Goal: Task Accomplishment & Management: Use online tool/utility

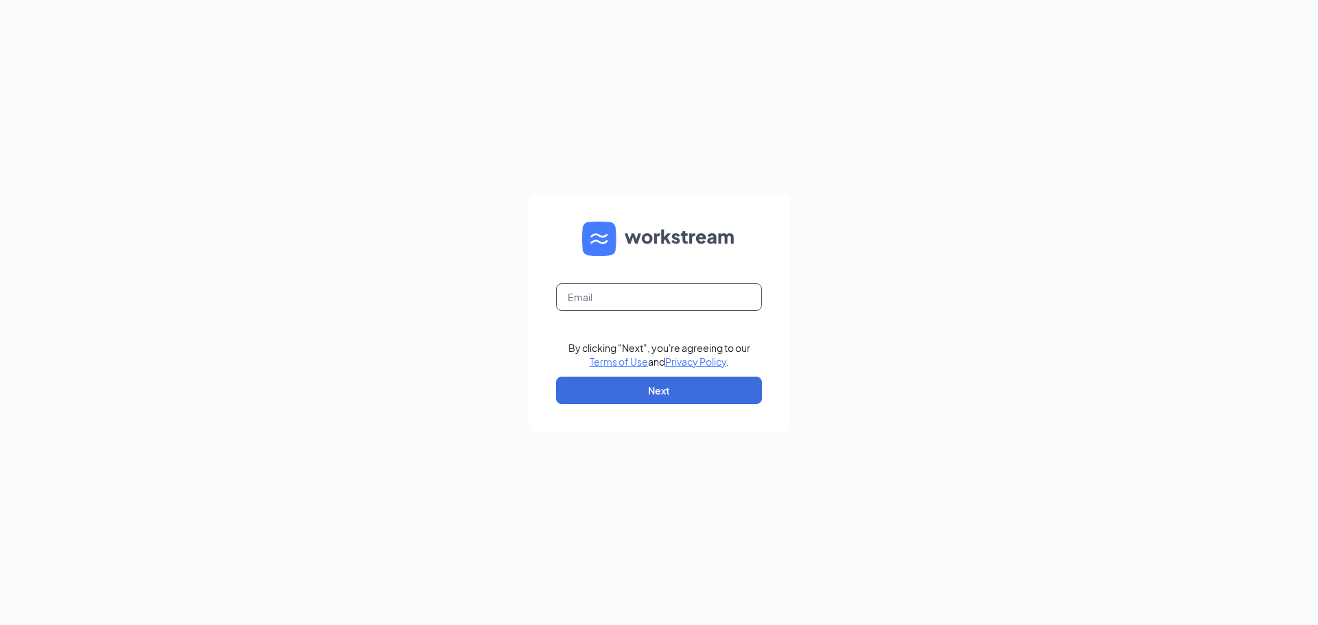
click at [611, 305] on input "text" at bounding box center [659, 296] width 206 height 27
type input "[EMAIL_ADDRESS][DOMAIN_NAME]"
click at [671, 392] on button "Next" at bounding box center [659, 390] width 206 height 27
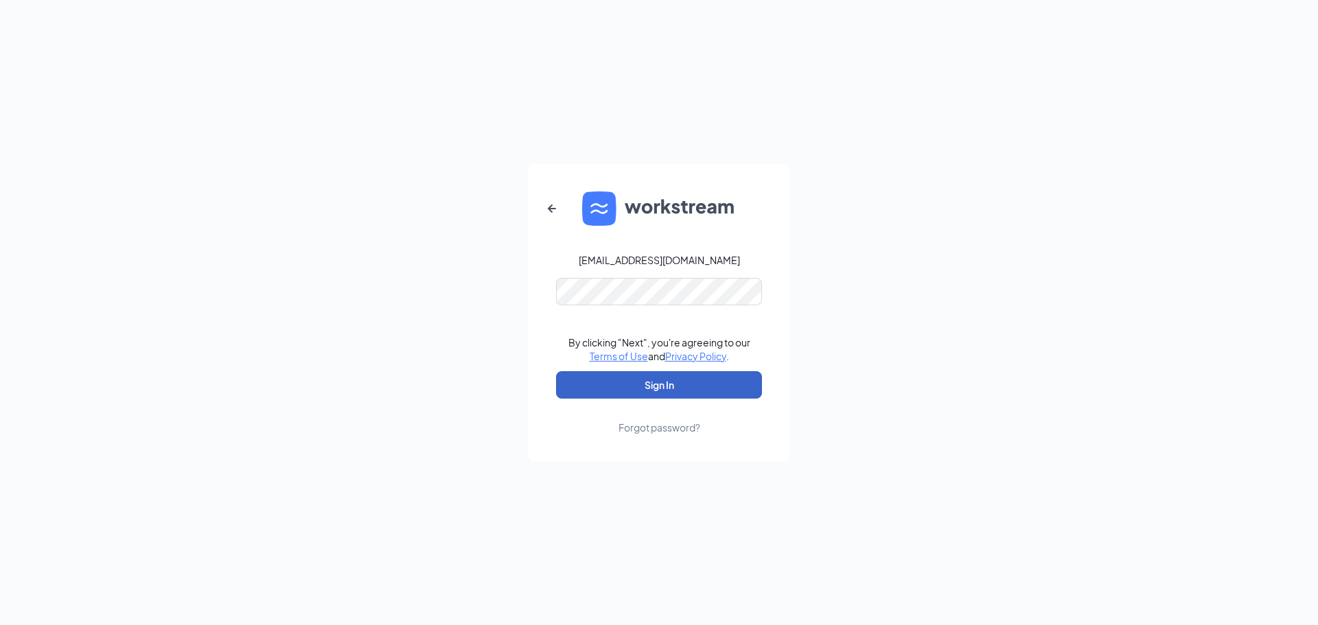
click at [699, 393] on button "Sign In" at bounding box center [659, 384] width 206 height 27
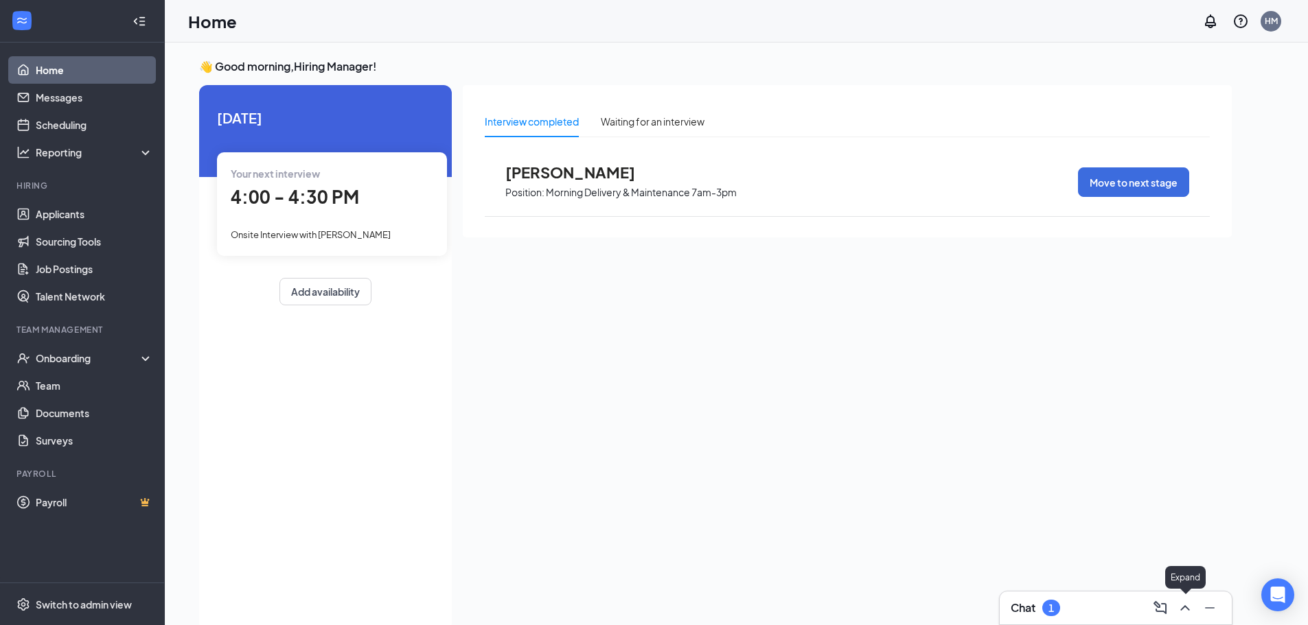
click at [1186, 612] on icon "ChevronUp" at bounding box center [1184, 608] width 16 height 16
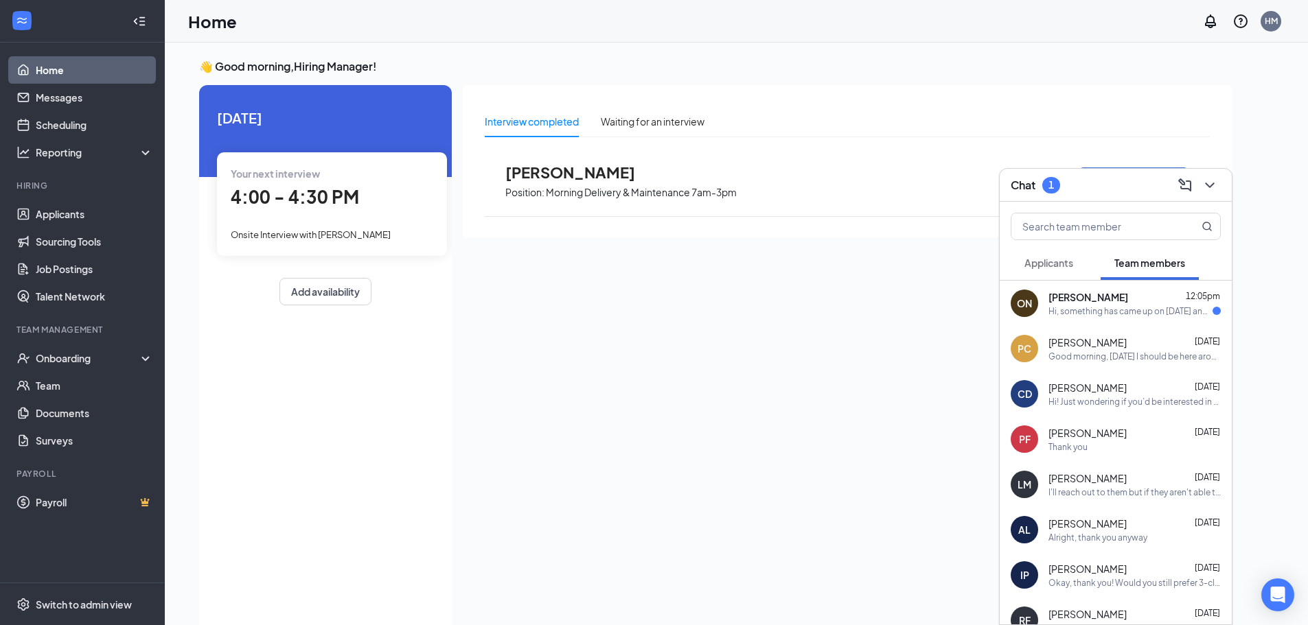
click at [1088, 309] on div "Hi, something has came up on next Sunday the 21st and I was wondering if there …" at bounding box center [1130, 311] width 164 height 12
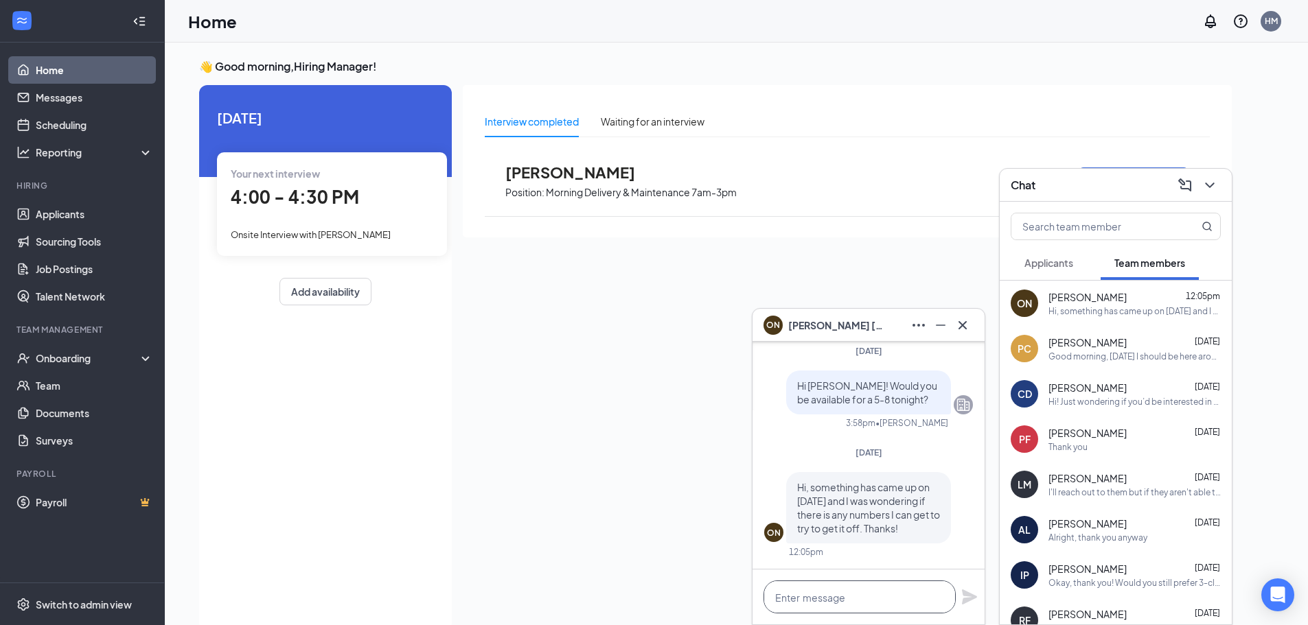
click at [846, 600] on textarea at bounding box center [859, 597] width 192 height 33
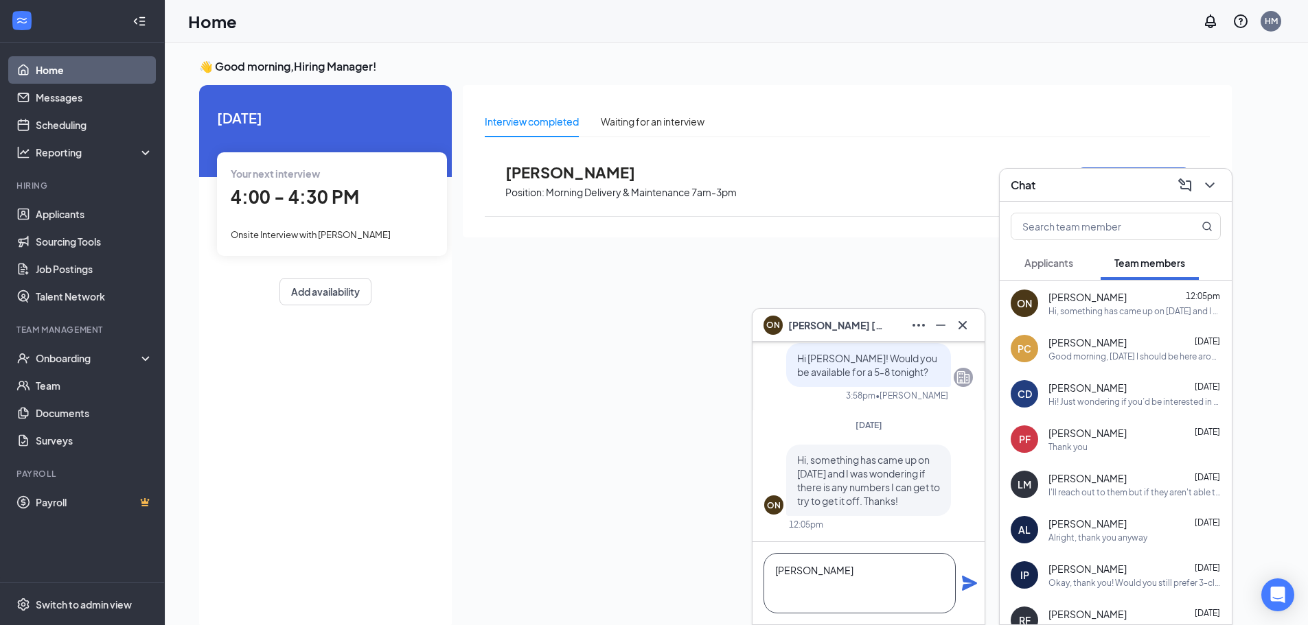
click at [815, 574] on textarea "Leeland Imani Mackenzie" at bounding box center [859, 583] width 192 height 60
paste textarea "715-577-5737"
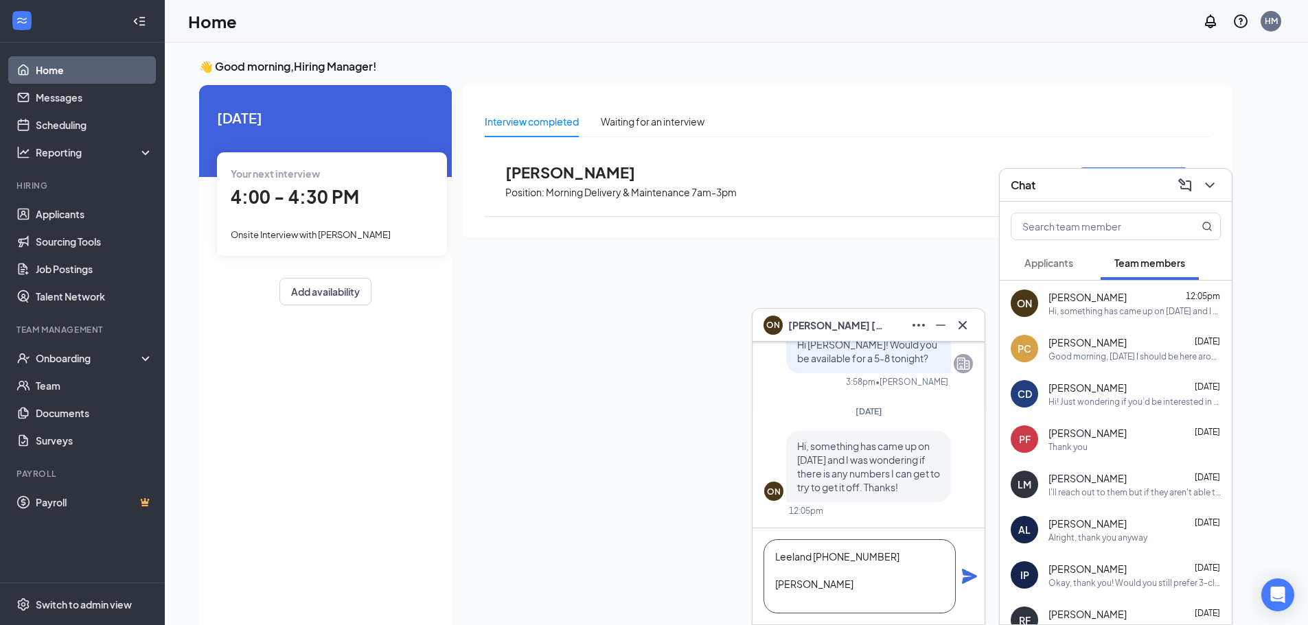
click at [809, 587] on textarea "Leeland 715-577-5737 Imani Mackenzie" at bounding box center [859, 576] width 192 height 74
paste textarea "772-203-6004"
click at [831, 606] on textarea "Leeland 715-577-5737 Imani 772-203-6004 Mackenzie" at bounding box center [859, 576] width 192 height 74
paste textarea "920-629-6466"
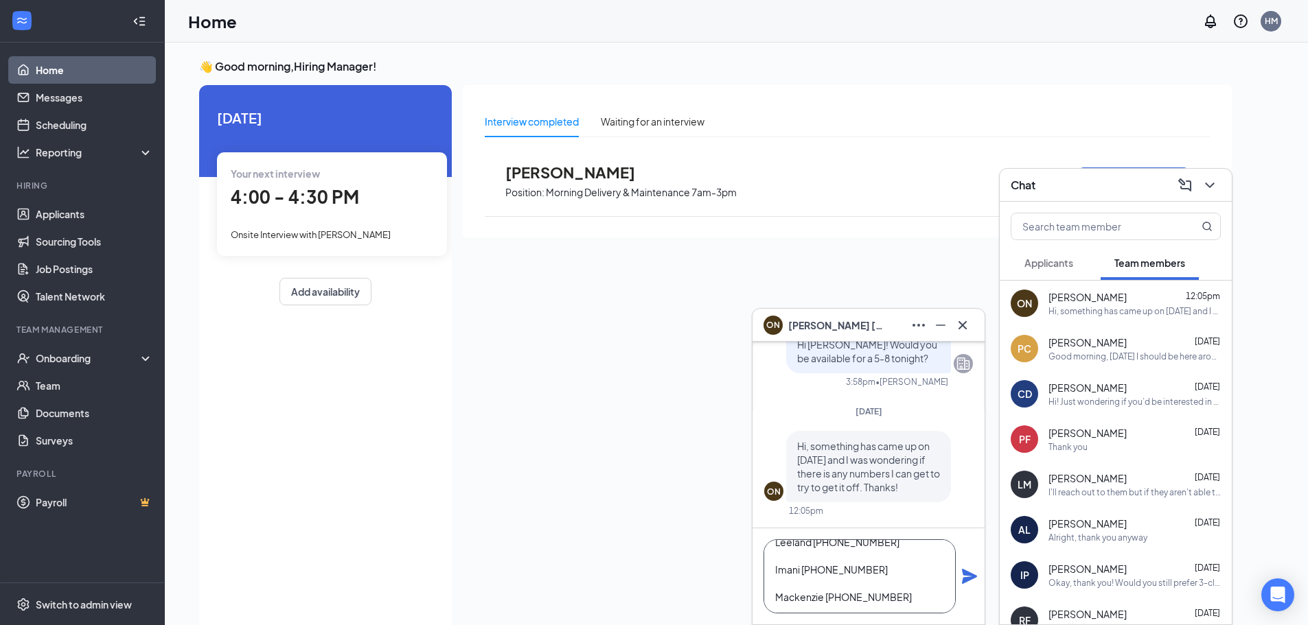
scroll to position [28, 0]
type textarea "Leeland 715-577-5737 Imani 772-203-6004 Mackenzie 920-629-6466"
click at [968, 574] on icon "Plane" at bounding box center [969, 576] width 15 height 15
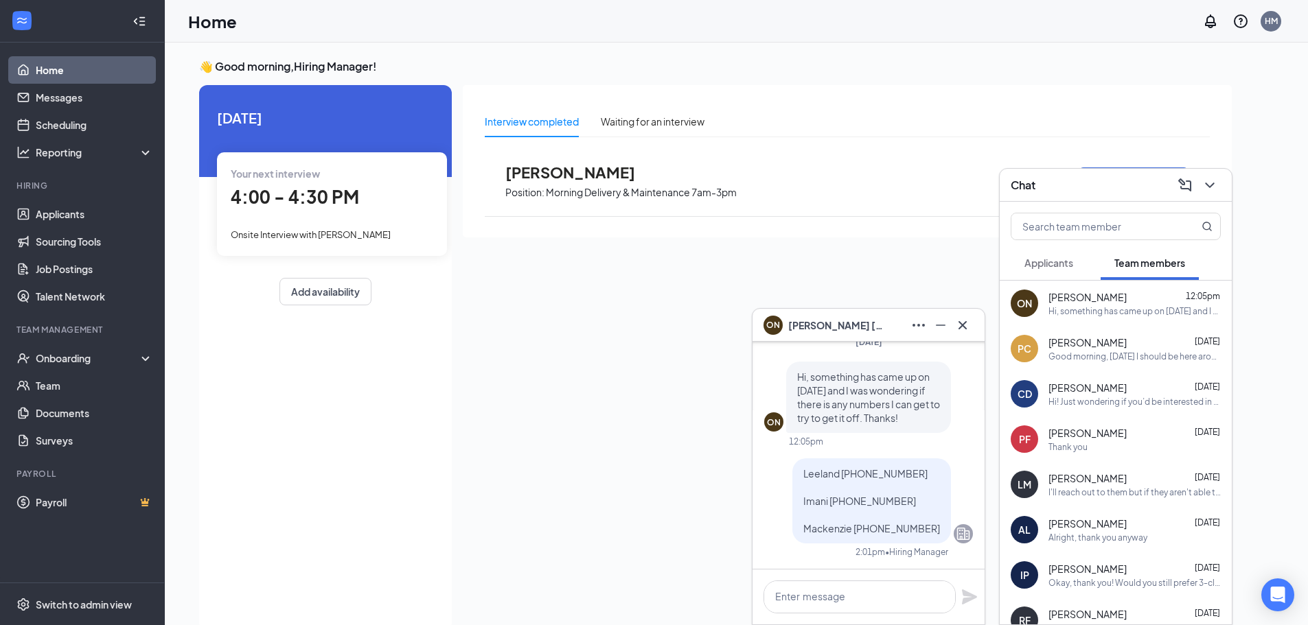
scroll to position [0, 0]
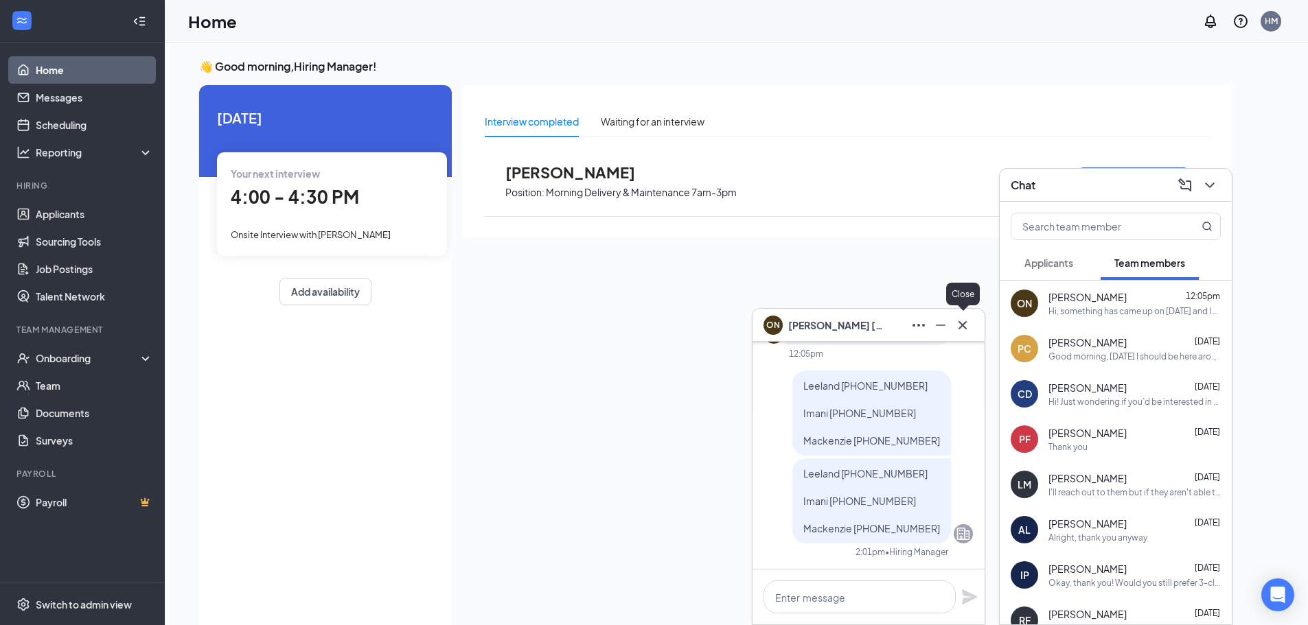
click at [962, 325] on icon "Cross" at bounding box center [962, 325] width 8 height 8
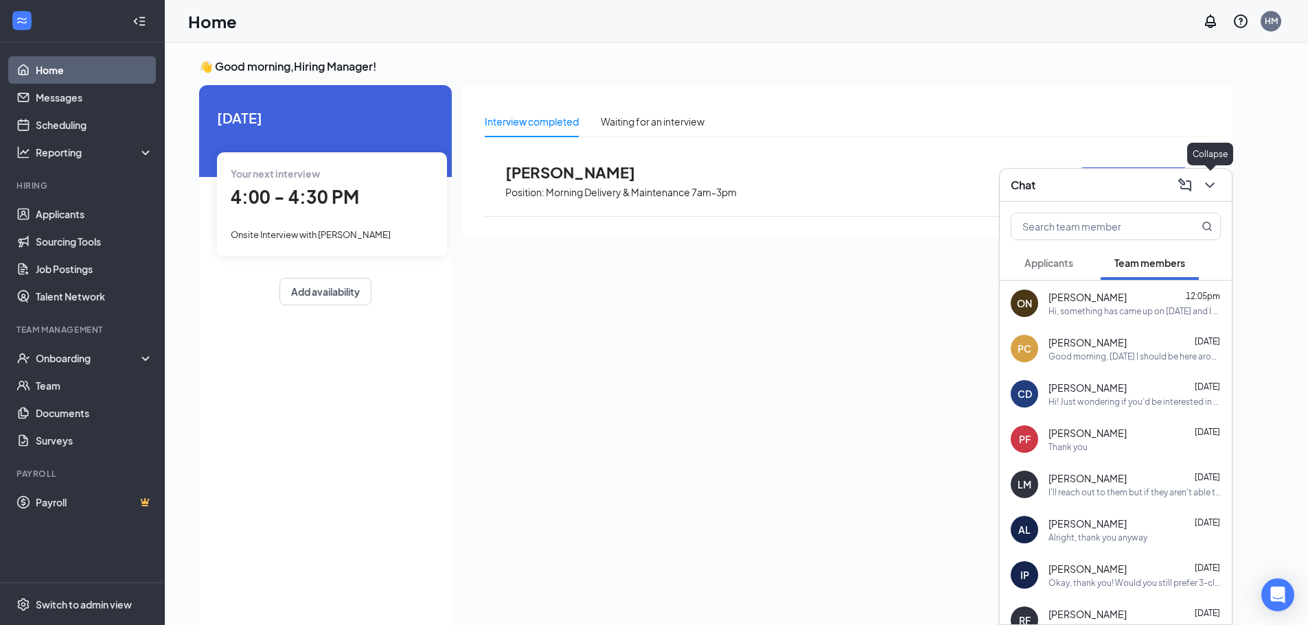
click at [1205, 183] on icon "ChevronDown" at bounding box center [1209, 185] width 16 height 16
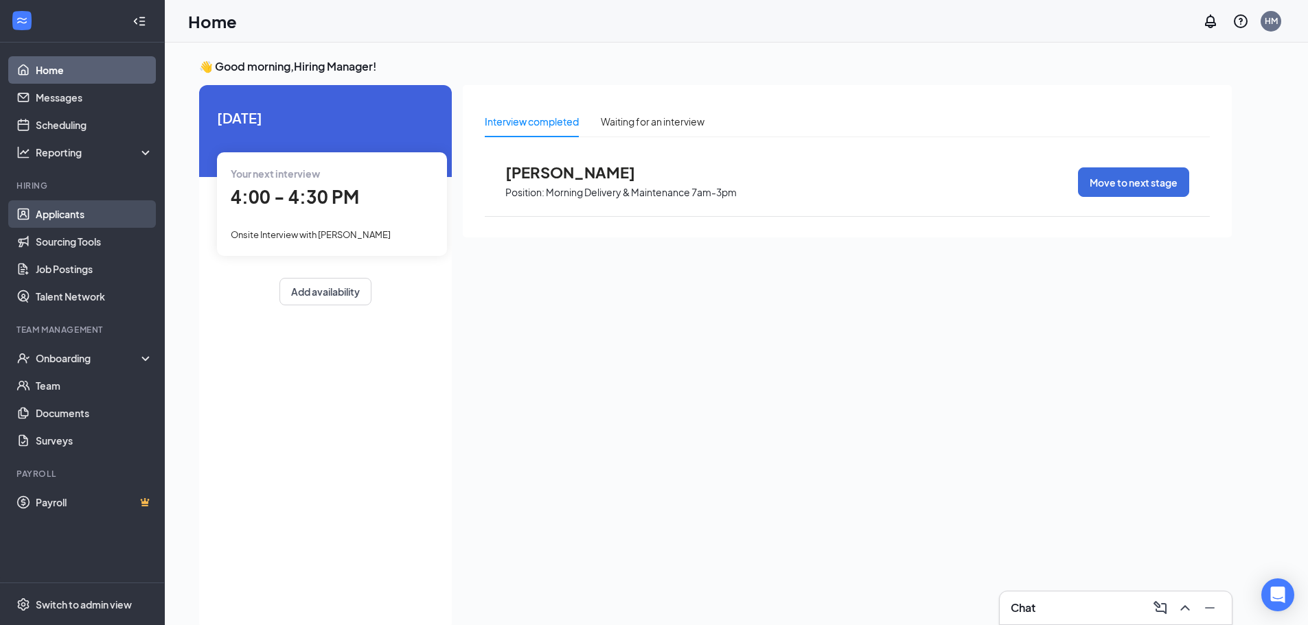
click at [73, 218] on link "Applicants" at bounding box center [94, 213] width 117 height 27
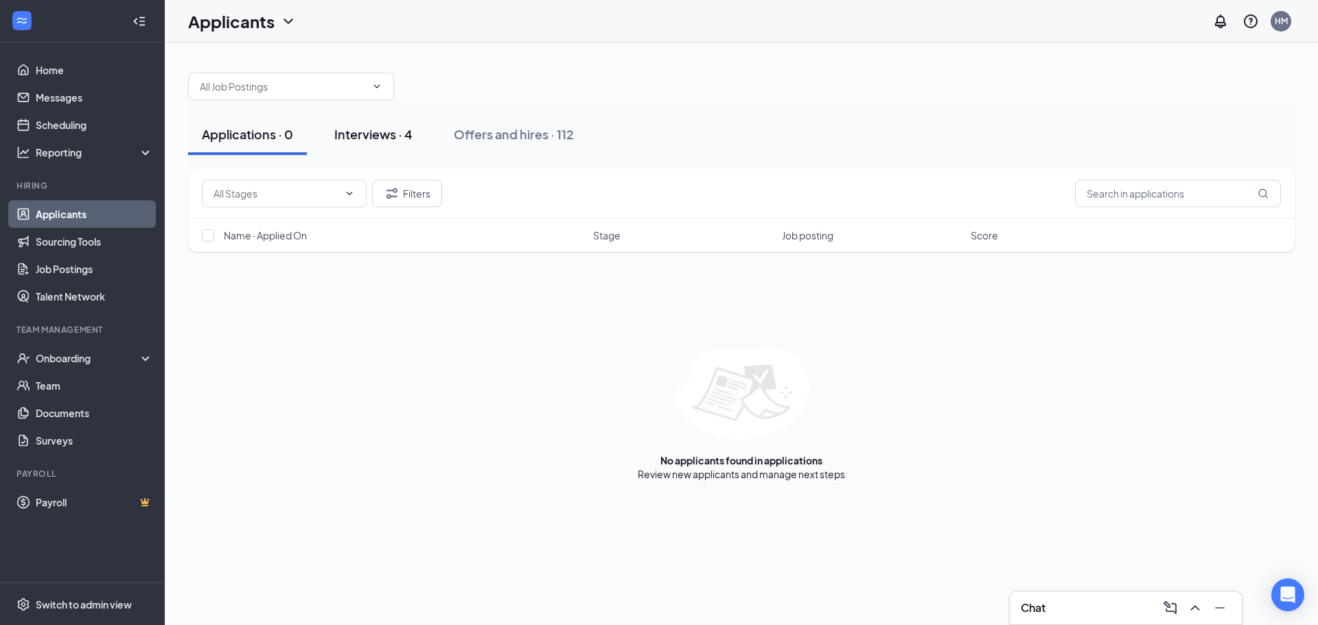
click at [397, 141] on div "Interviews · 4" at bounding box center [373, 134] width 78 height 17
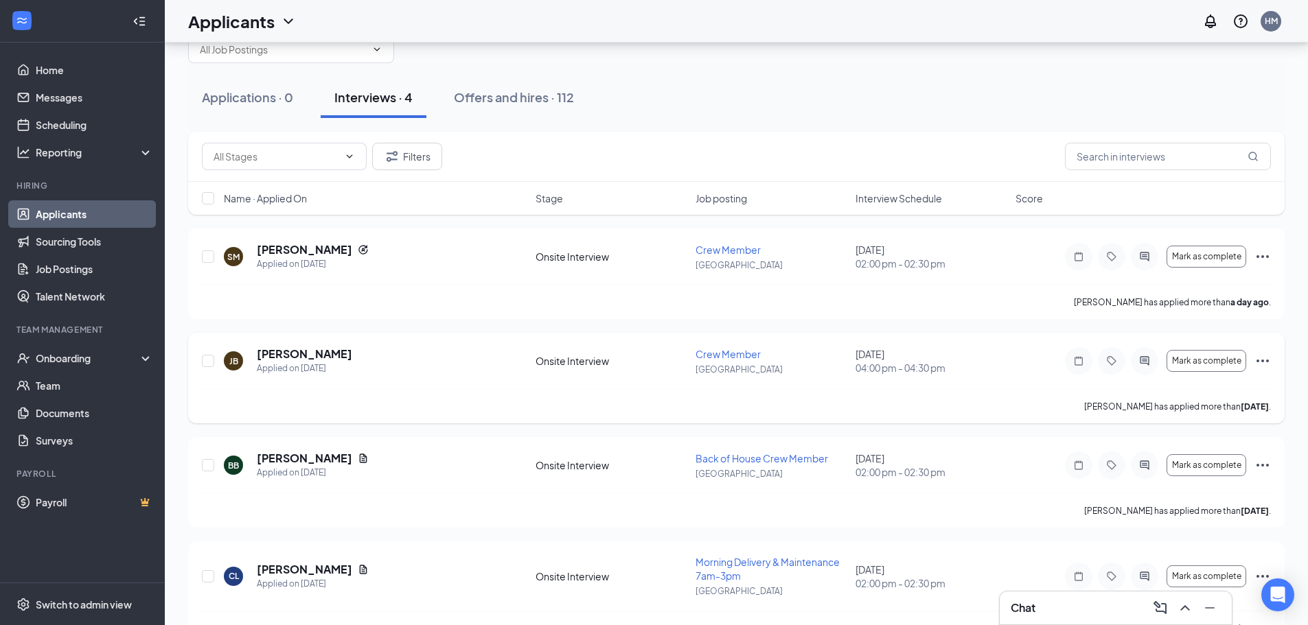
scroll to position [69, 0]
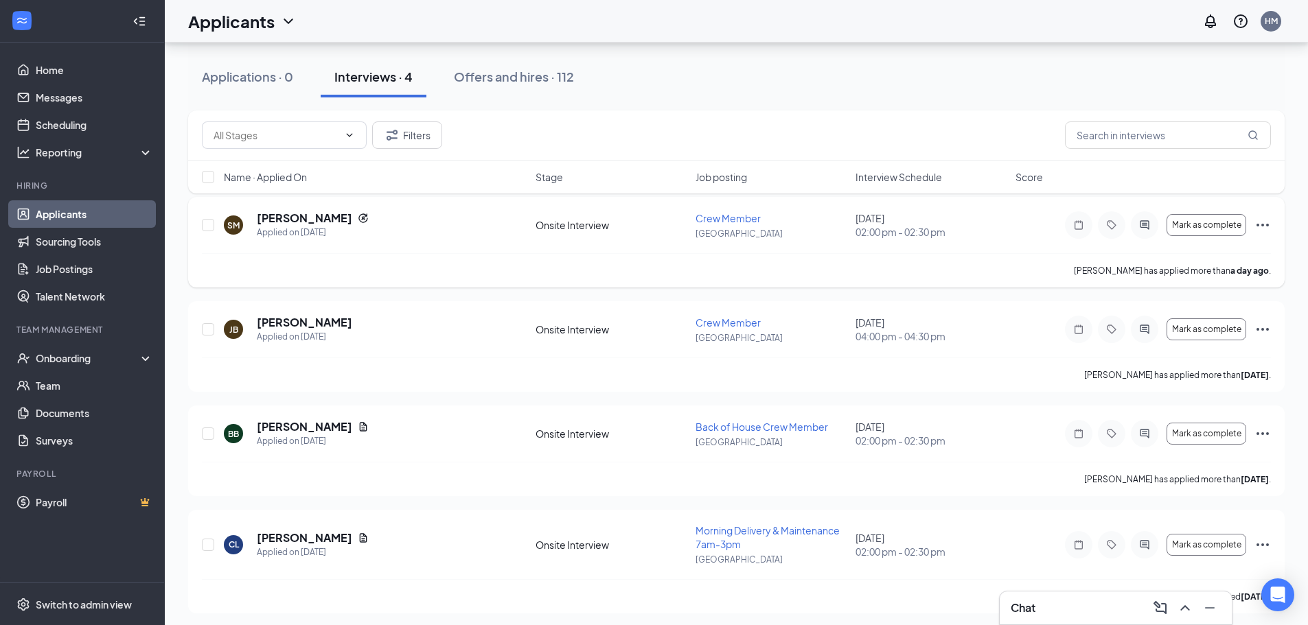
click at [1260, 222] on icon "Ellipses" at bounding box center [1262, 225] width 16 height 16
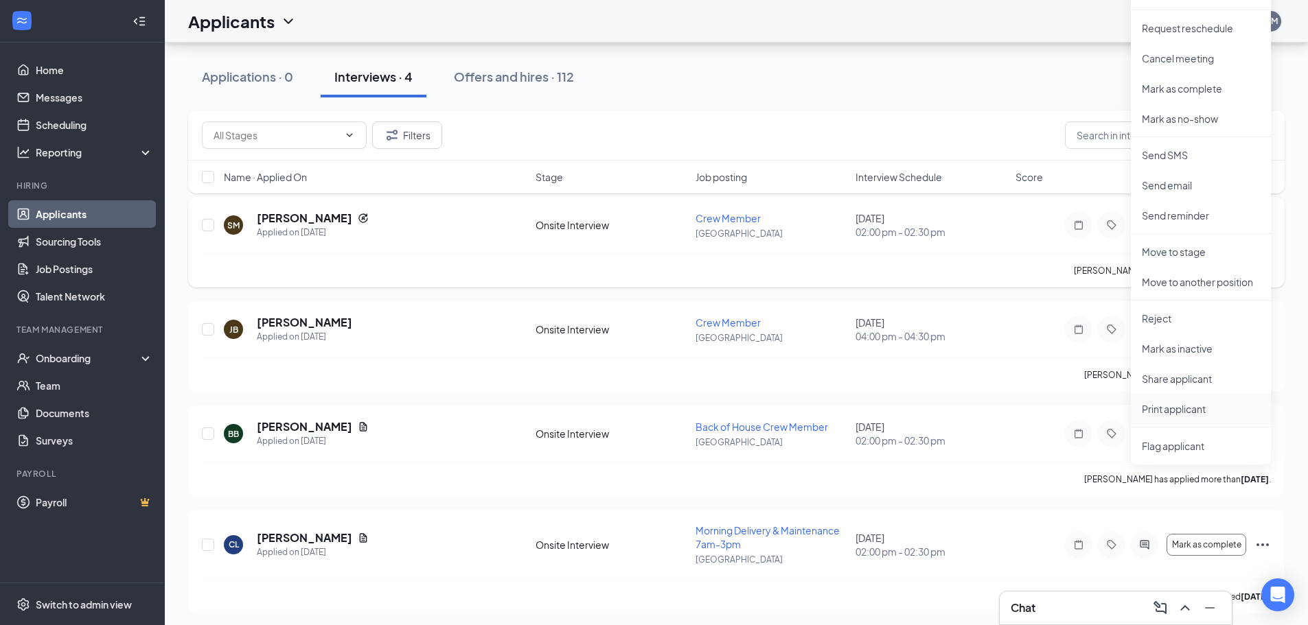
click at [1201, 406] on p "Print applicant" at bounding box center [1200, 409] width 118 height 14
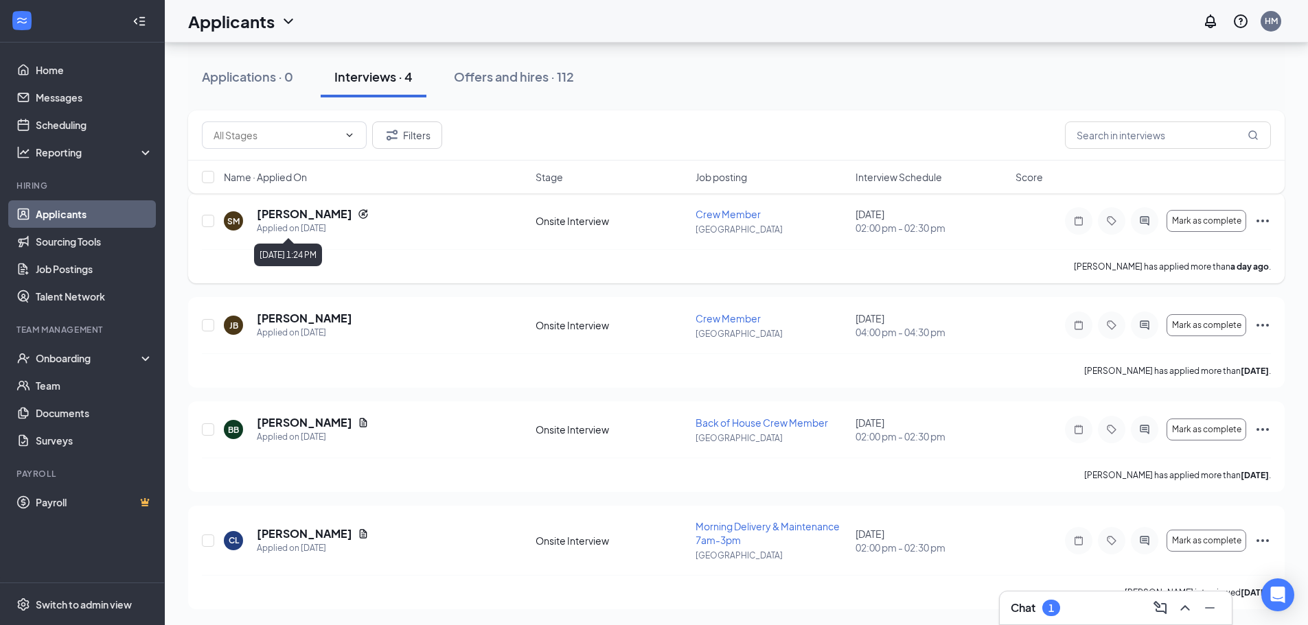
scroll to position [73, 0]
click at [1184, 606] on icon "ChevronUp" at bounding box center [1184, 607] width 9 height 5
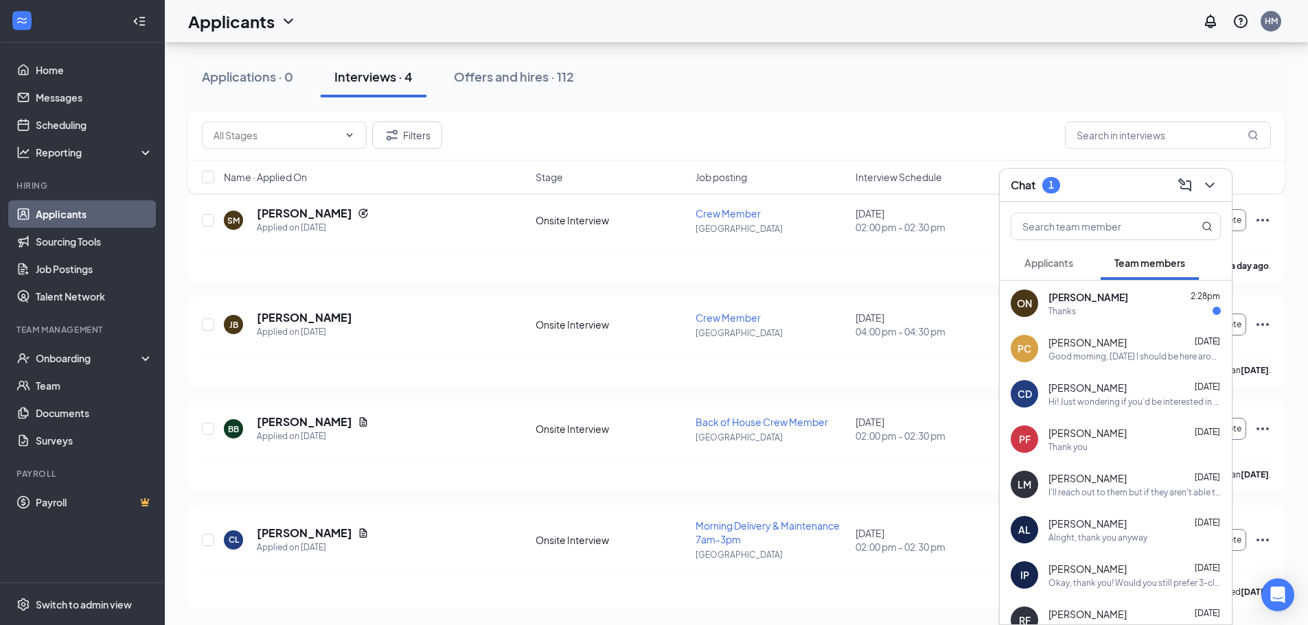
click at [1098, 307] on div "Thanks" at bounding box center [1134, 311] width 172 height 12
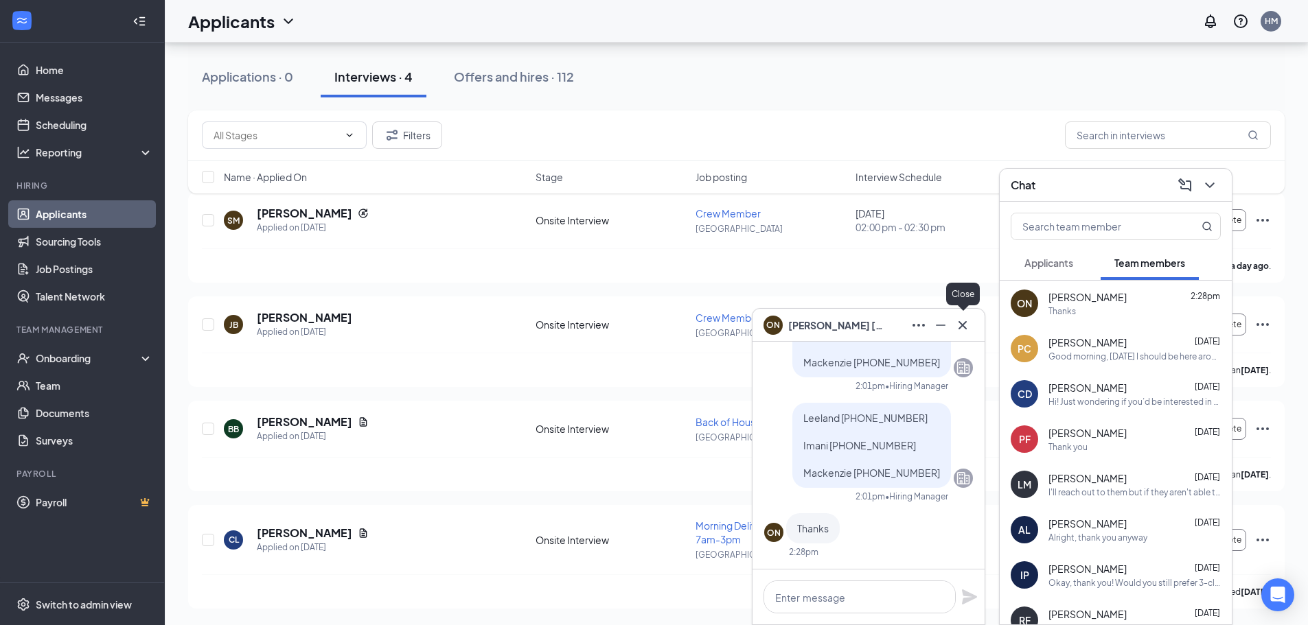
click at [969, 328] on icon "Cross" at bounding box center [962, 325] width 16 height 16
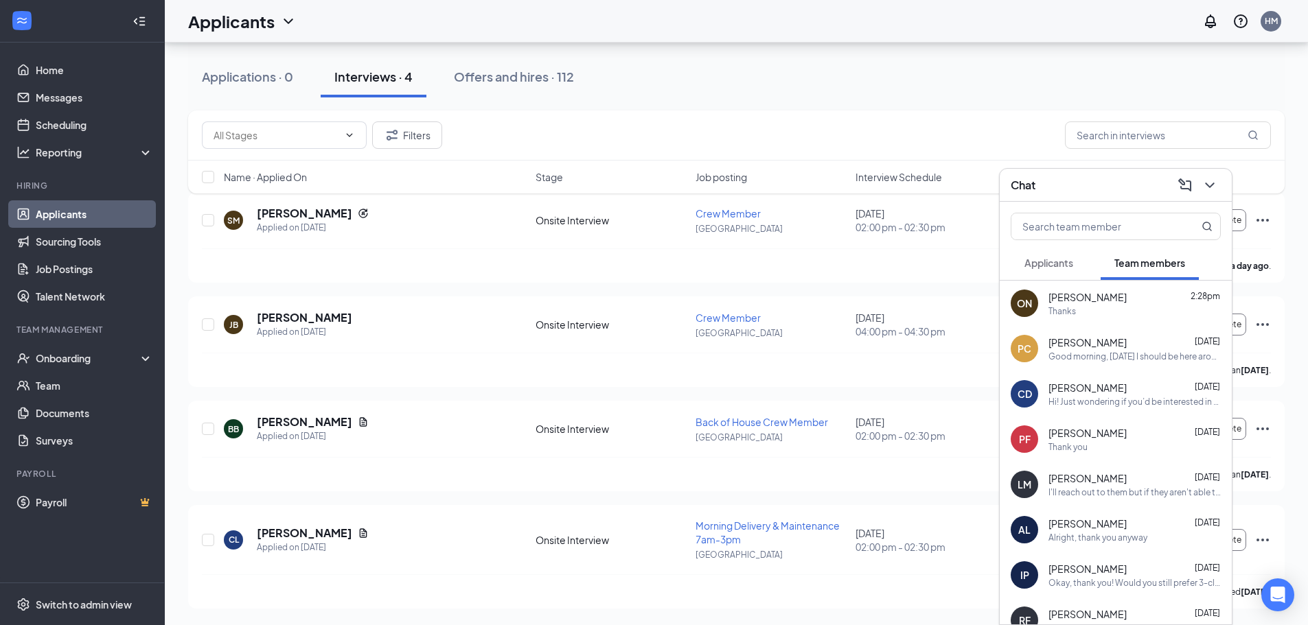
click at [1105, 303] on div "Oliver Niese 2:28pm" at bounding box center [1134, 297] width 172 height 14
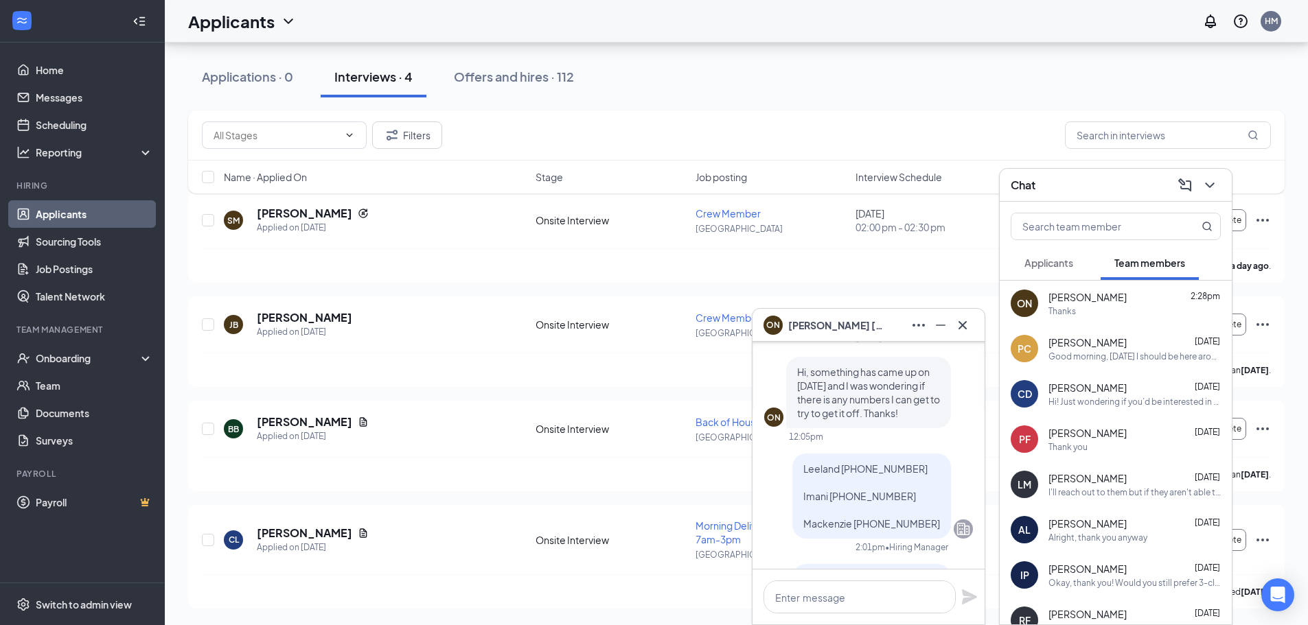
scroll to position [-137, 0]
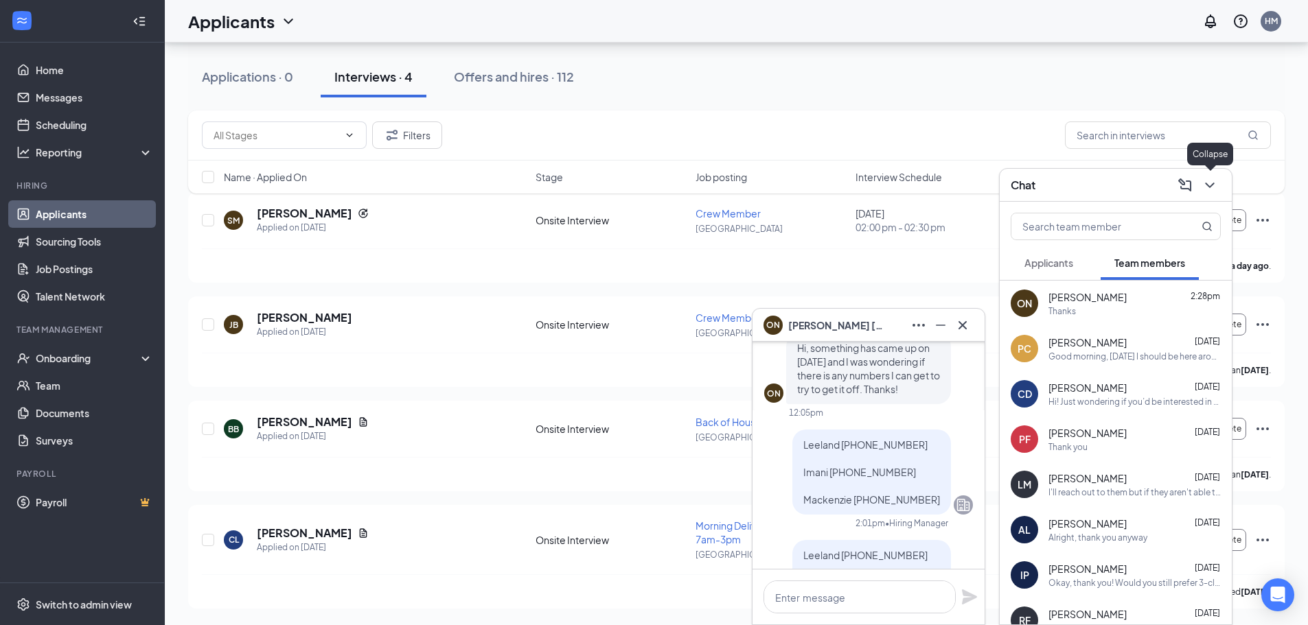
click at [1217, 187] on icon "ChevronDown" at bounding box center [1209, 185] width 16 height 16
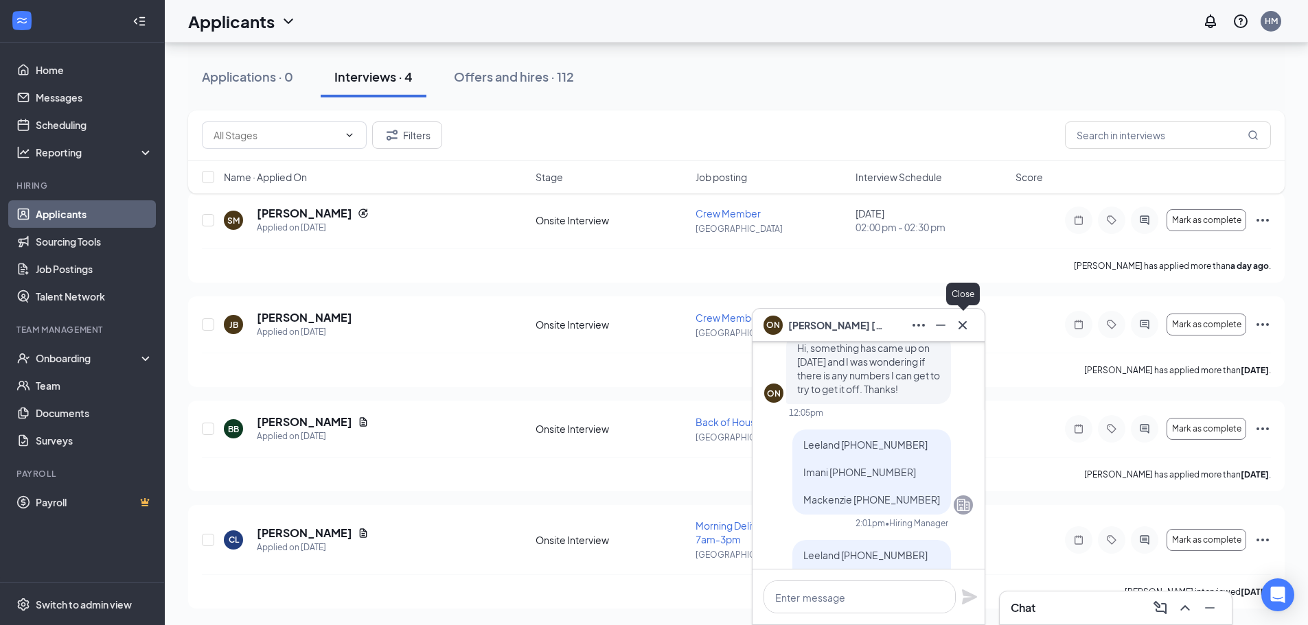
click at [963, 329] on icon "Cross" at bounding box center [962, 325] width 16 height 16
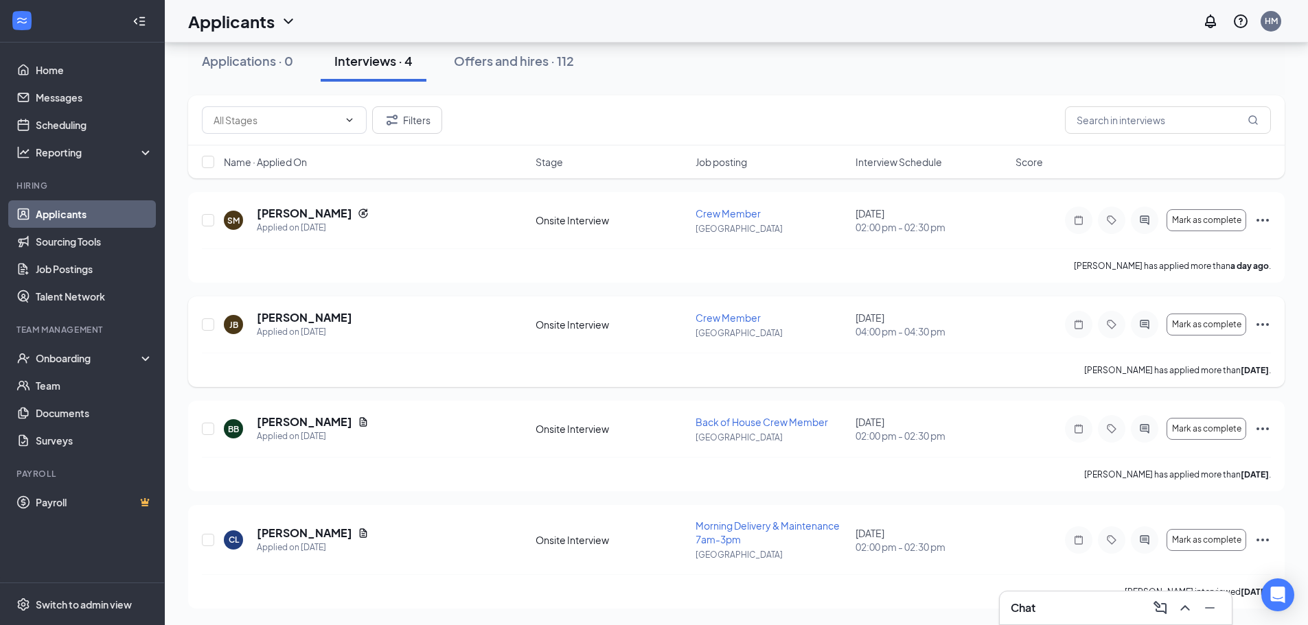
scroll to position [0, 0]
